Goal: Information Seeking & Learning: Learn about a topic

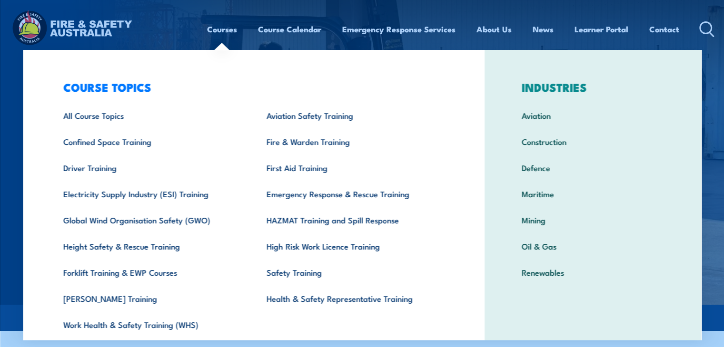
click at [228, 29] on link "Courses" at bounding box center [222, 29] width 30 height 25
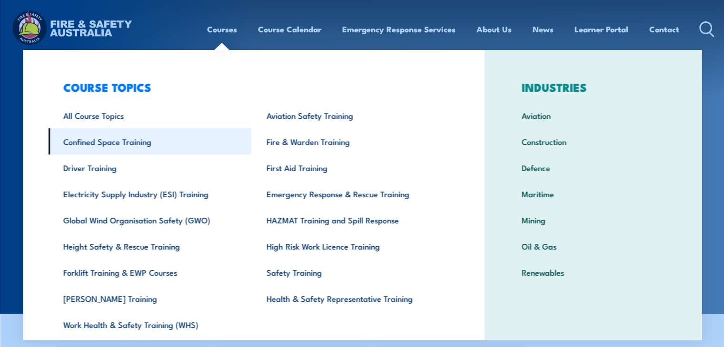
click at [135, 147] on link "Confined Space Training" at bounding box center [149, 141] width 203 height 26
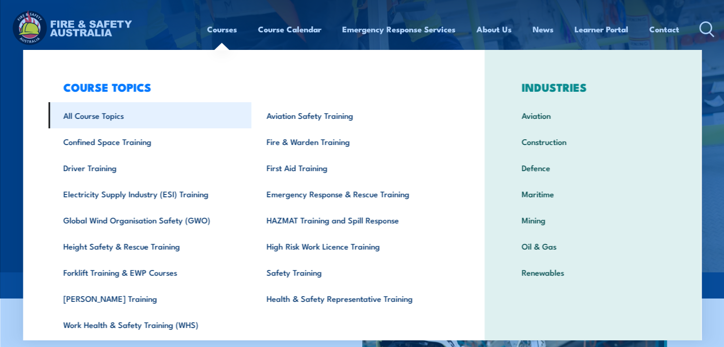
click at [107, 122] on link "All Course Topics" at bounding box center [149, 115] width 203 height 26
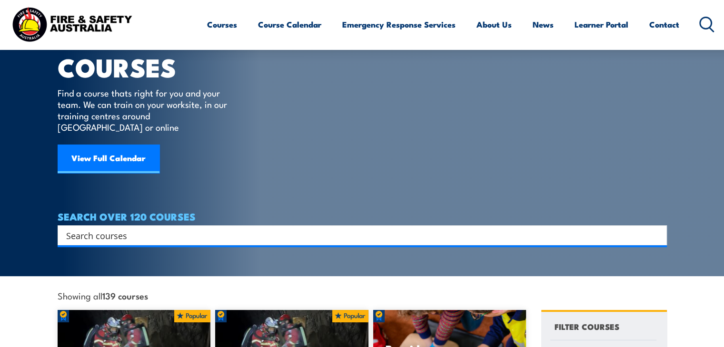
scroll to position [38, 0]
